Goal: Check status

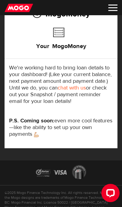
scroll to position [87, 0]
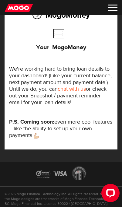
click at [80, 89] on link "chat with us" at bounding box center [72, 89] width 28 height 7
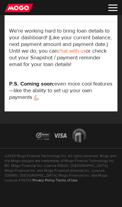
click at [27, 3] on img at bounding box center [19, 7] width 29 height 9
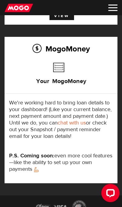
scroll to position [54, 0]
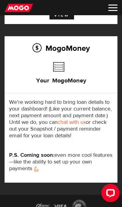
click at [55, 70] on h3 "Your MogoMoney" at bounding box center [61, 79] width 50 height 19
click at [82, 73] on h3 "Your MogoMoney" at bounding box center [61, 79] width 50 height 19
click at [78, 81] on h3 "Your MogoMoney" at bounding box center [61, 79] width 50 height 19
click at [71, 58] on div "MogoMoney Your MogoMoney We're working hard to bring loan details to your dashb…" at bounding box center [61, 109] width 113 height 147
click at [37, 46] on h2 "MogoMoney" at bounding box center [61, 48] width 104 height 13
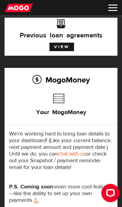
scroll to position [0, 0]
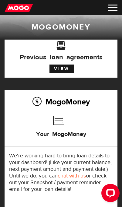
click at [62, 66] on link "View" at bounding box center [62, 69] width 25 height 9
